Goal: Information Seeking & Learning: Learn about a topic

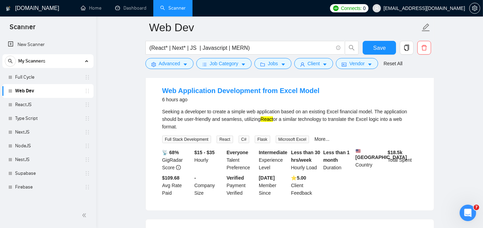
scroll to position [389, 0]
click at [268, 90] on link "Web Application Development from Excel Model" at bounding box center [240, 91] width 157 height 8
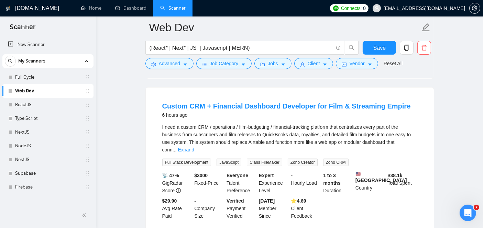
scroll to position [522, 0]
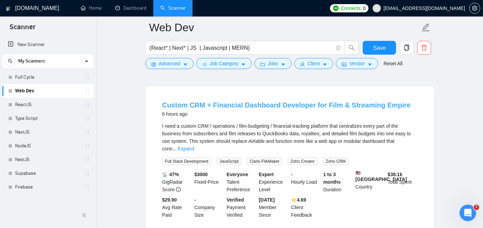
click at [213, 107] on link "Custom CRM + Financial Dashboard Developer for Film & Streaming Empire" at bounding box center [286, 105] width 248 height 8
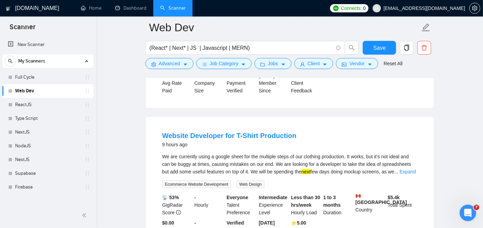
scroll to position [805, 0]
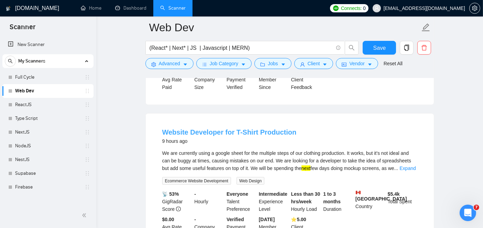
click at [222, 129] on link "Website Developer for T-Shirt Production" at bounding box center [229, 133] width 134 height 8
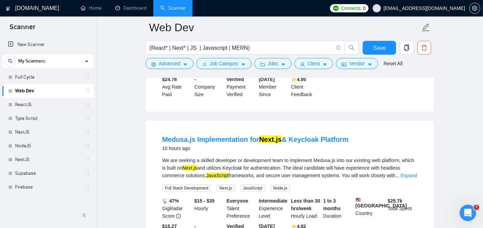
scroll to position [1104, 0]
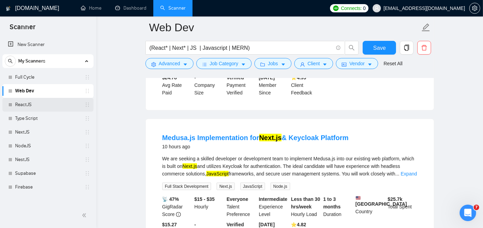
click at [20, 108] on link "ReactJS" at bounding box center [47, 105] width 65 height 14
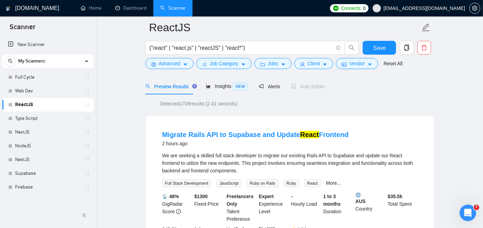
scroll to position [39, 0]
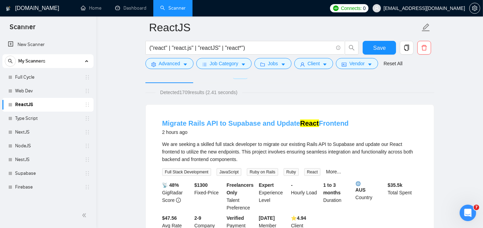
click at [196, 121] on link "Migrate Rails API to Supabase and Update React Frontend" at bounding box center [255, 124] width 187 height 8
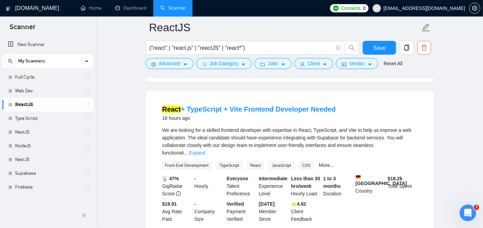
scroll to position [210, 0]
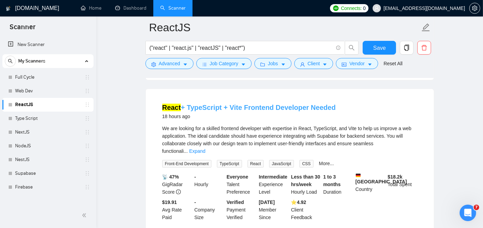
click at [207, 105] on link "React + TypeScript + Vite Frontend Developer Needed" at bounding box center [249, 108] width 174 height 8
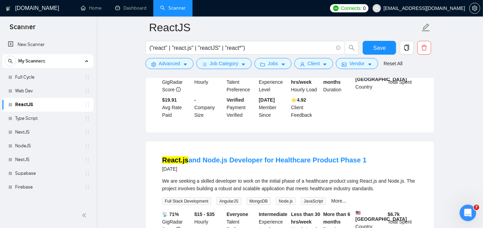
scroll to position [314, 0]
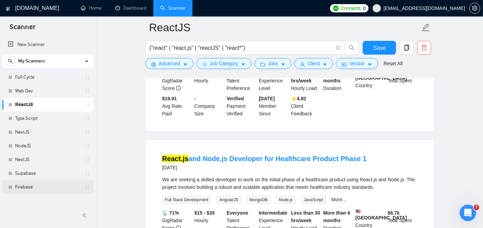
click at [31, 189] on link "Firebase" at bounding box center [47, 187] width 65 height 14
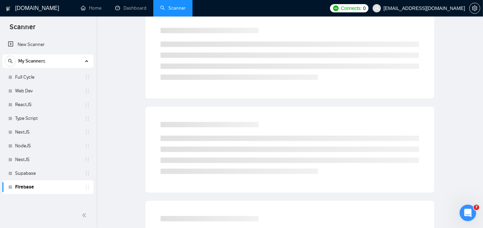
scroll to position [22, 0]
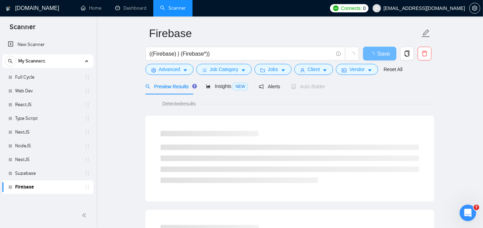
click at [31, 189] on link "Firebase" at bounding box center [47, 187] width 65 height 14
